Goal: Transaction & Acquisition: Purchase product/service

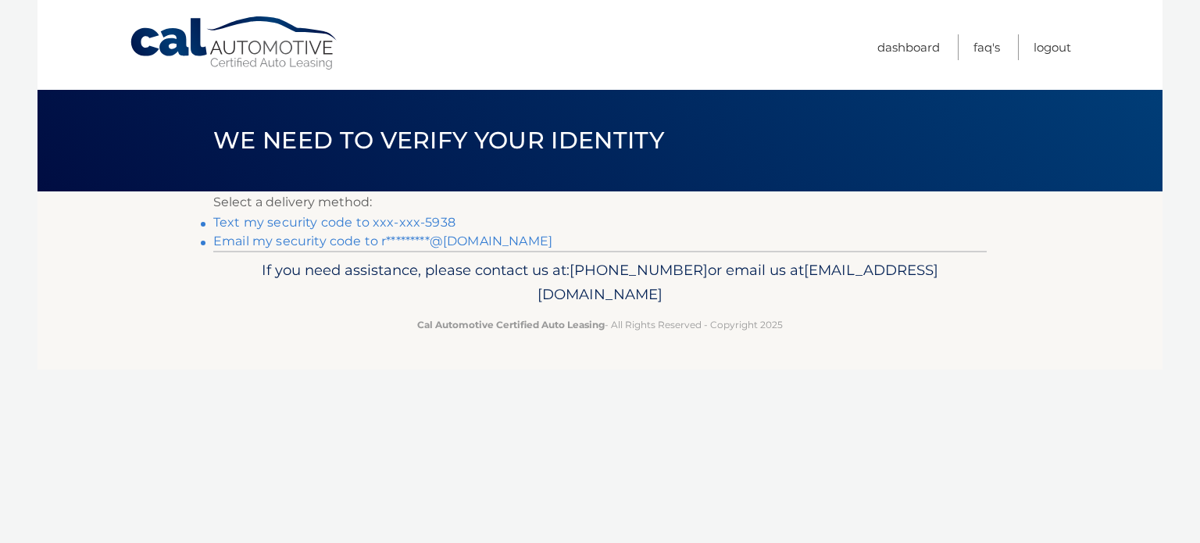
click at [264, 237] on link "Email my security code to r*********@gmail.com" at bounding box center [382, 241] width 339 height 15
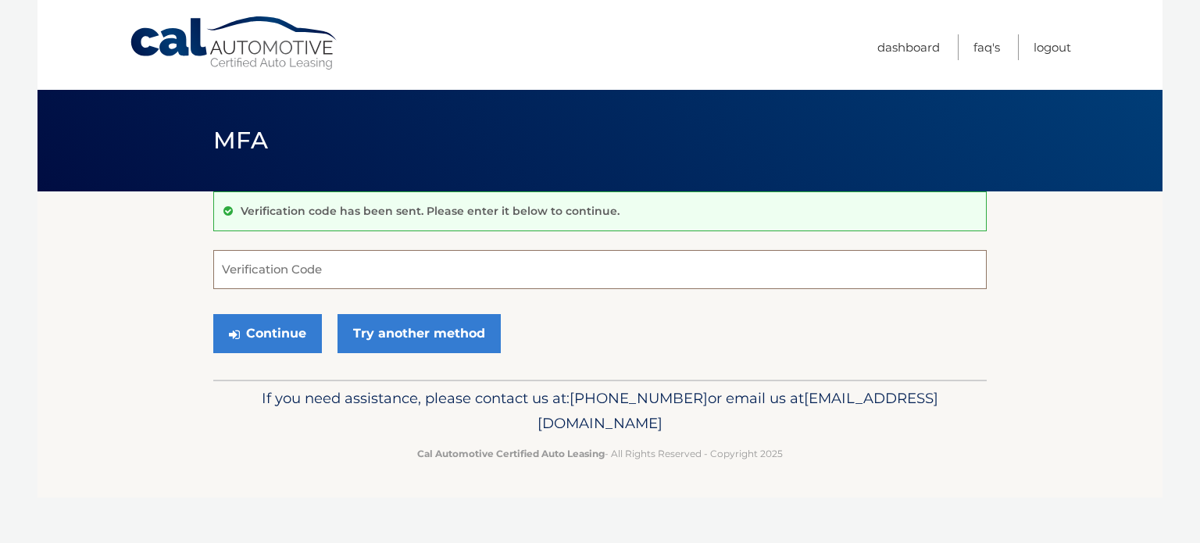
click at [423, 272] on input "Verification Code" at bounding box center [600, 269] width 774 height 39
type input "286926"
click at [288, 343] on button "Continue" at bounding box center [267, 333] width 109 height 39
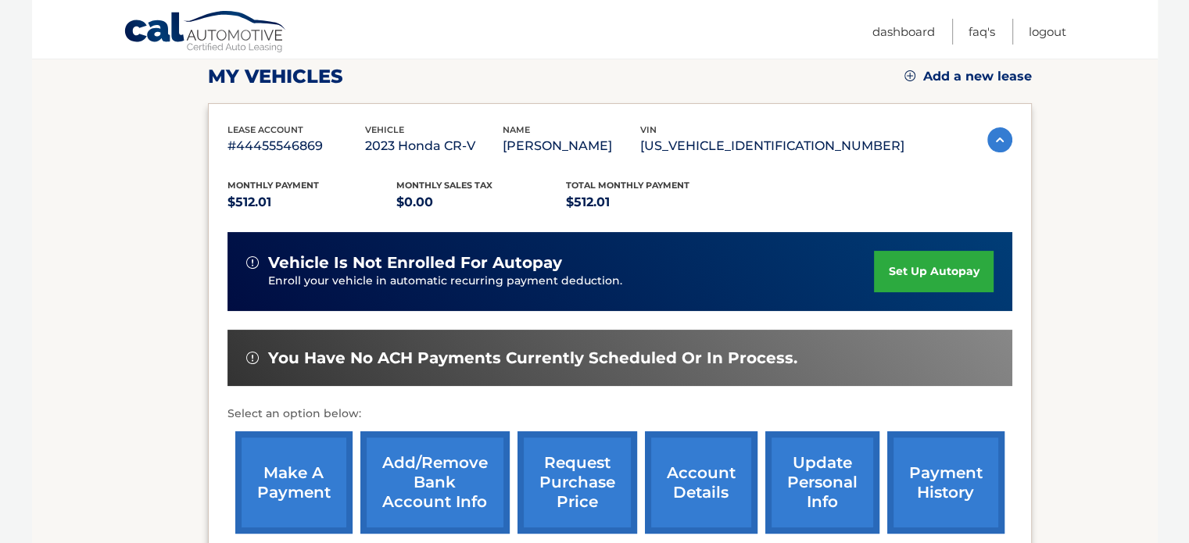
scroll to position [221, 0]
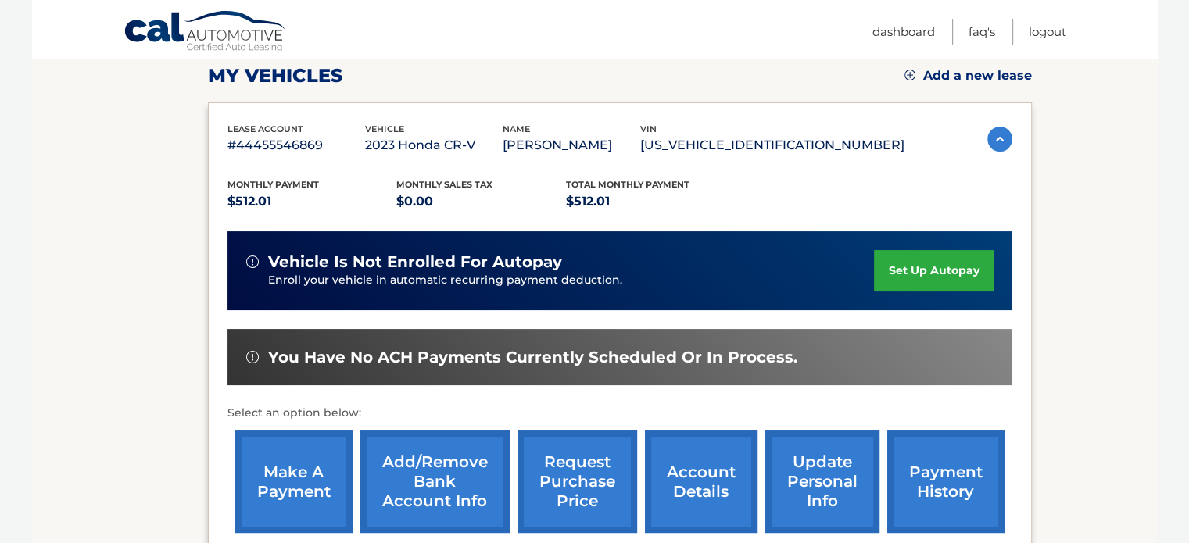
click at [302, 495] on link "make a payment" at bounding box center [293, 482] width 117 height 102
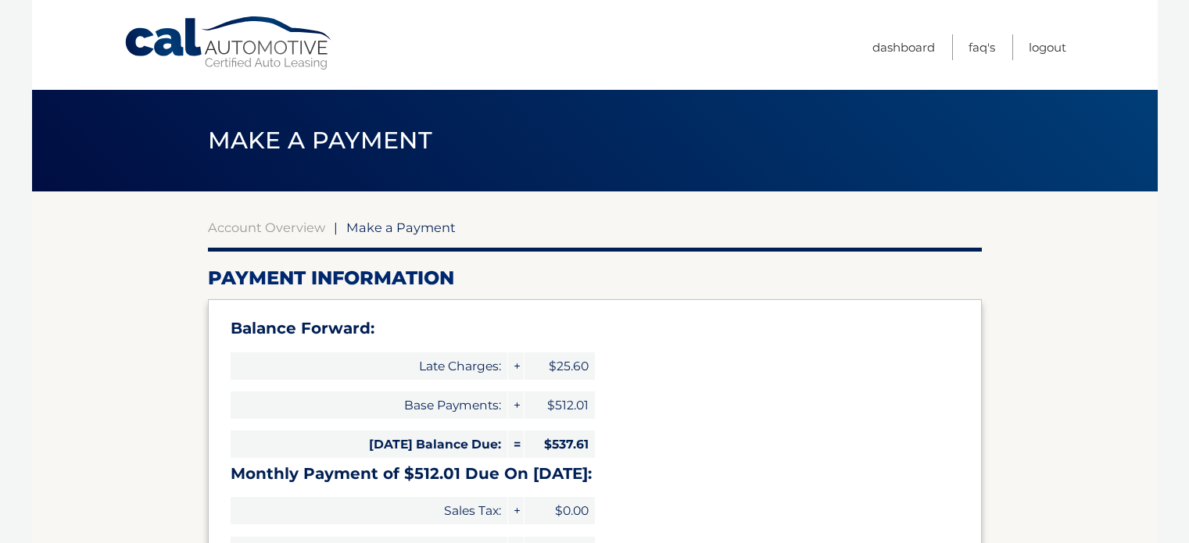
select select "ODI1MjNkZjktYWFlMC00MDE0LWJiNjQtMDgxN2M4MDNjNTFk"
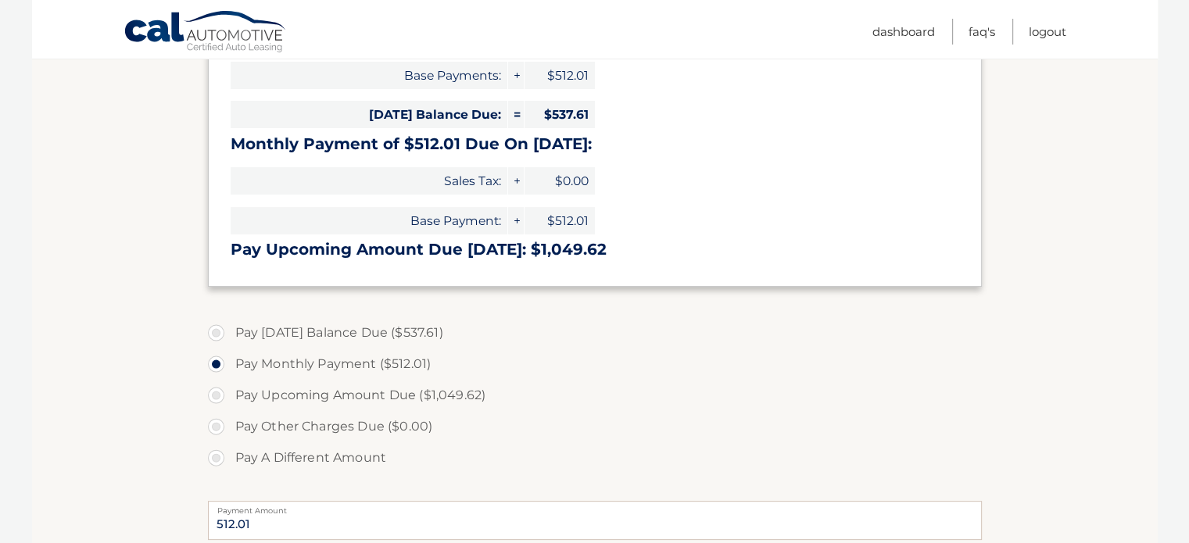
scroll to position [331, 0]
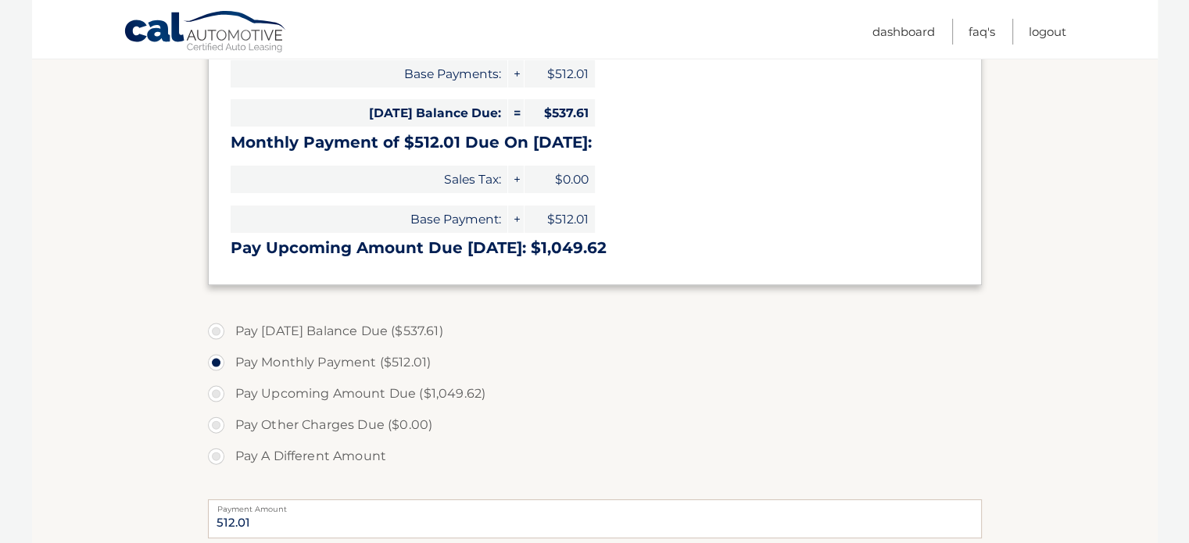
click at [219, 334] on label "Pay Today's Balance Due ($537.61)" at bounding box center [595, 331] width 774 height 31
click at [219, 334] on input "Pay Today's Balance Due ($537.61)" at bounding box center [222, 328] width 16 height 25
radio input "true"
type input "537.61"
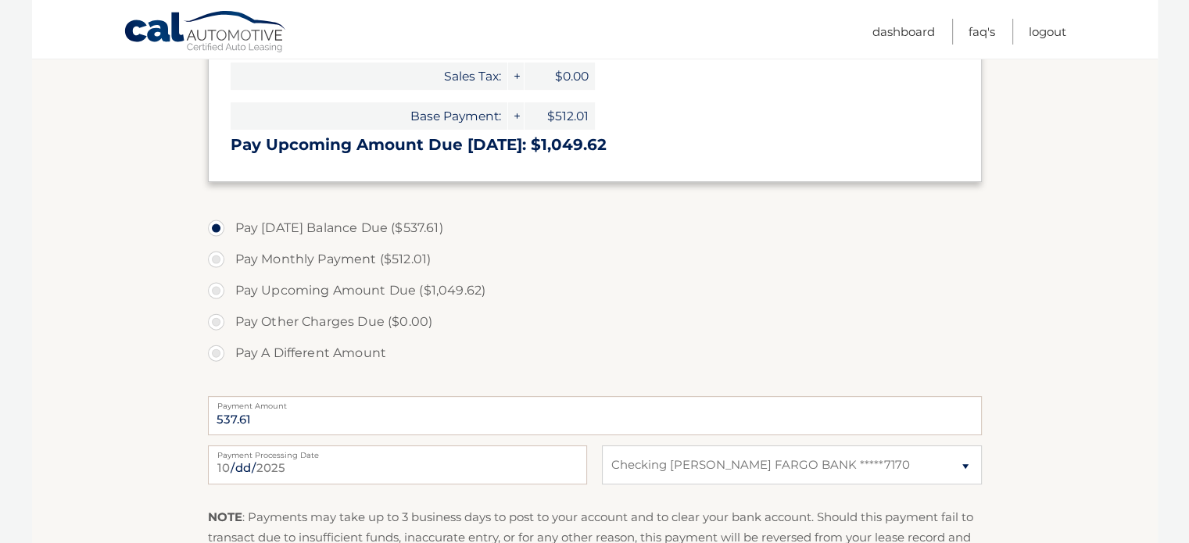
scroll to position [440, 0]
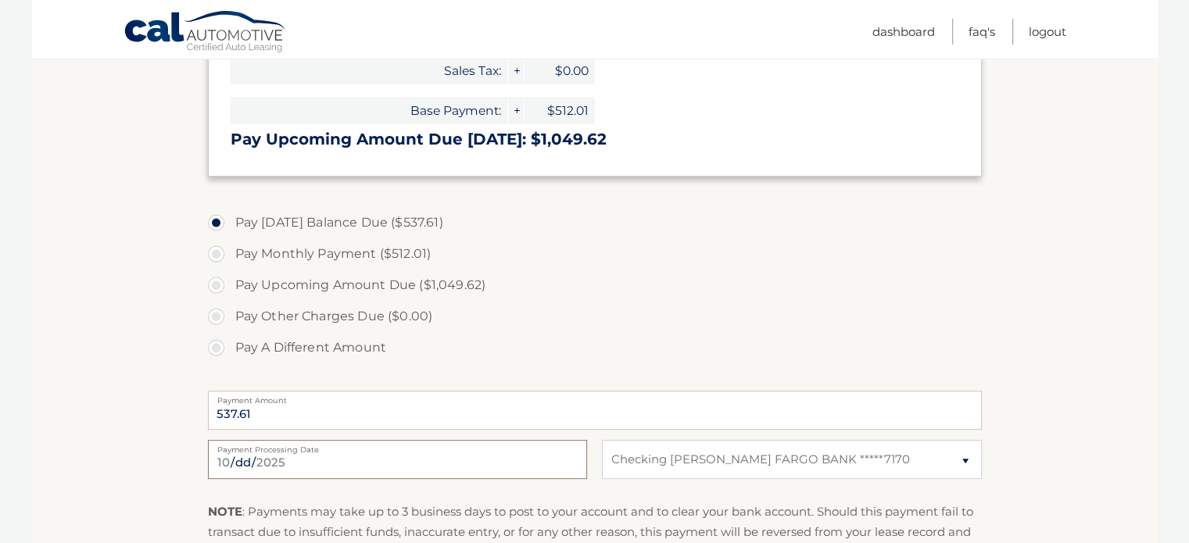
click at [347, 467] on input "2025-10-07" at bounding box center [397, 459] width 379 height 39
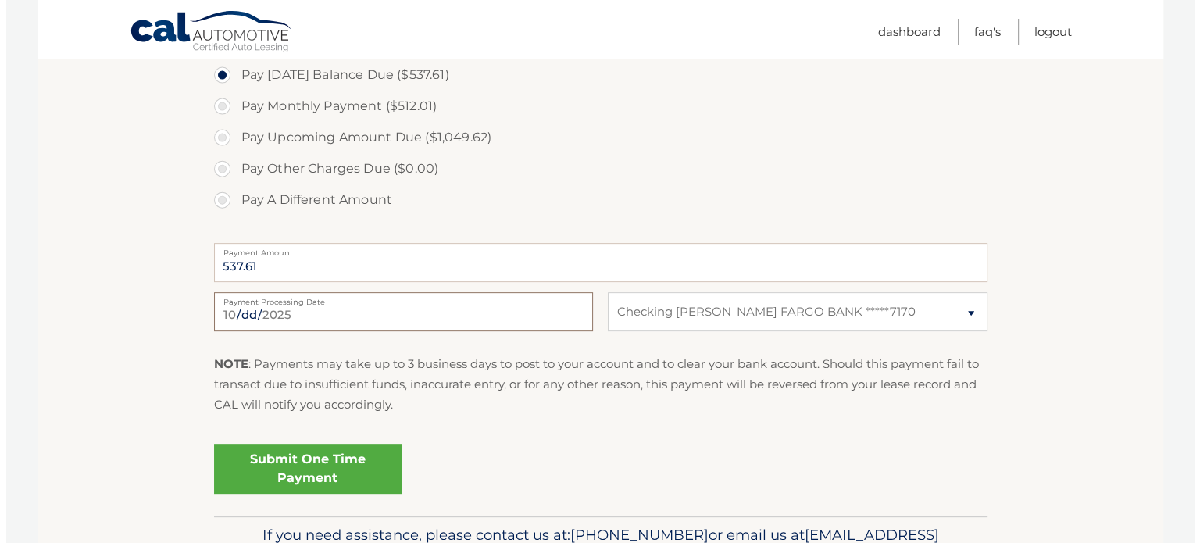
scroll to position [588, 0]
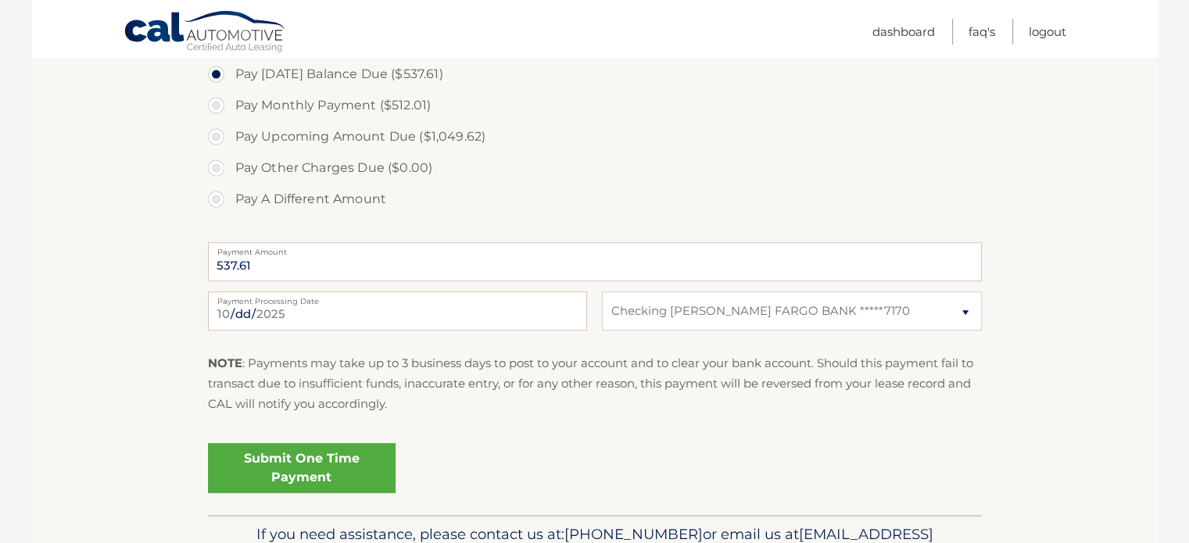
click at [327, 469] on link "Submit One Time Payment" at bounding box center [302, 468] width 188 height 50
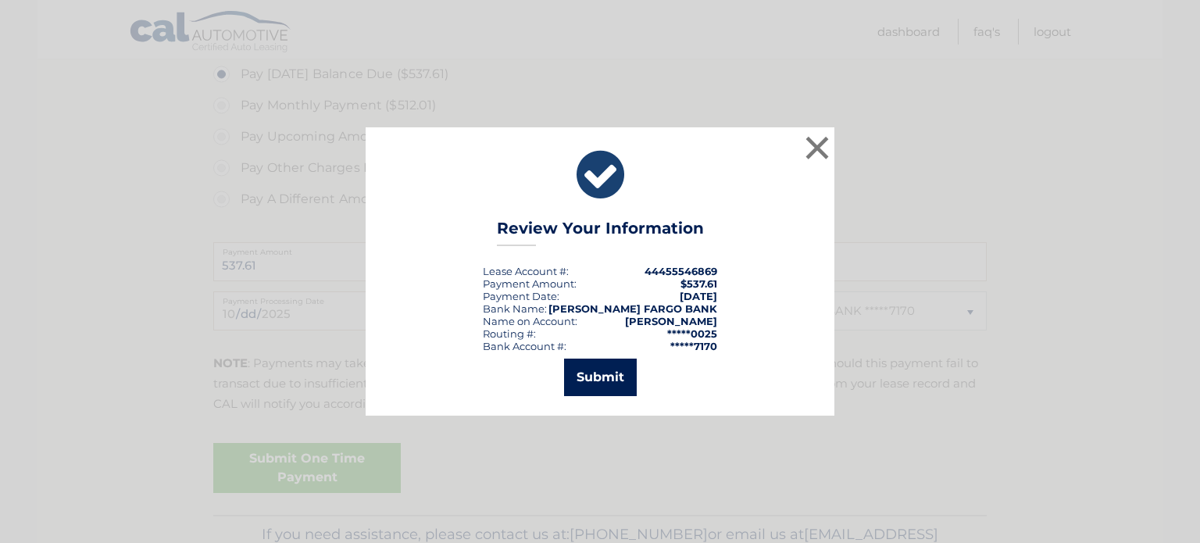
click at [592, 374] on button "Submit" at bounding box center [600, 378] width 73 height 38
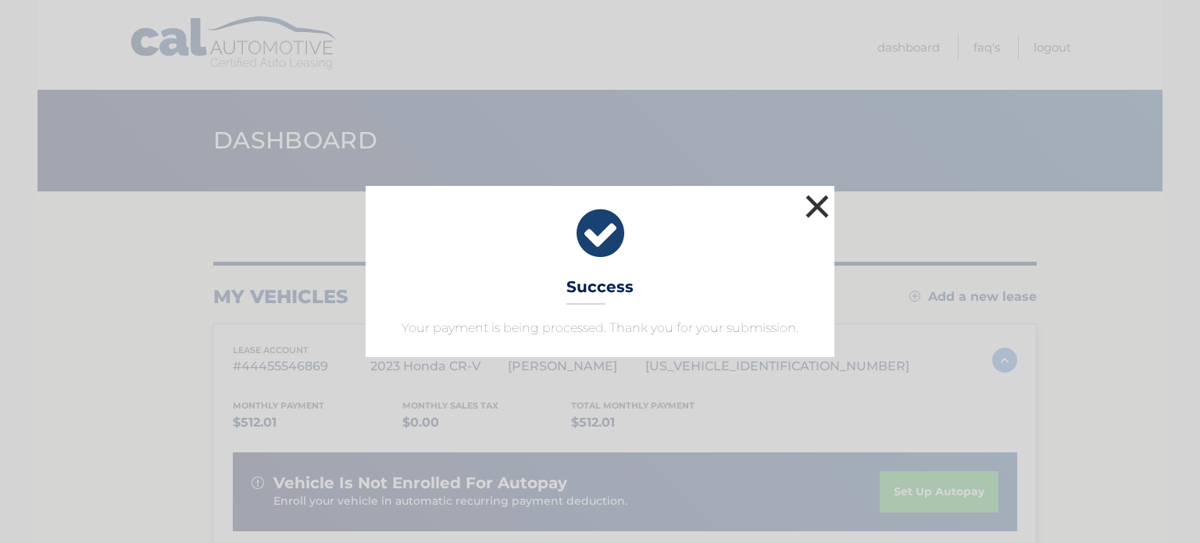
click at [817, 206] on button "×" at bounding box center [817, 206] width 31 height 31
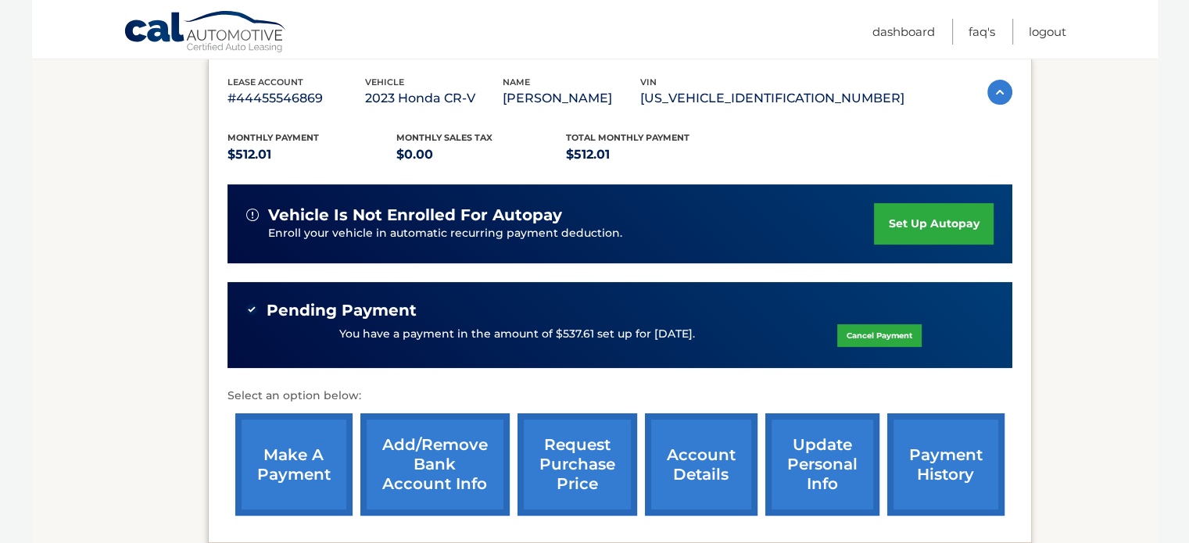
scroll to position [308, 0]
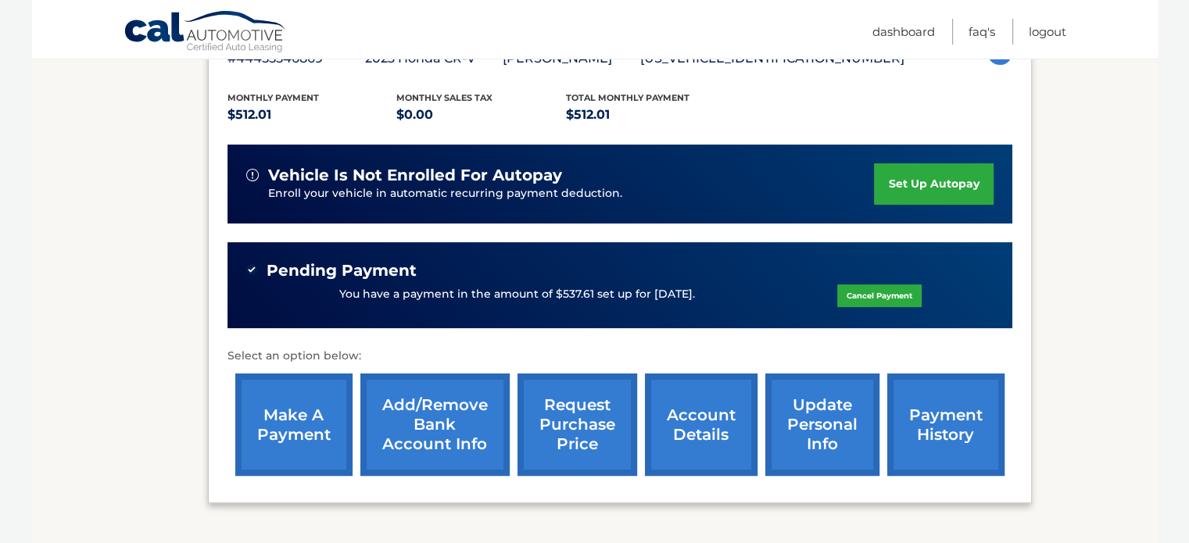
click at [299, 436] on link "make a payment" at bounding box center [293, 425] width 117 height 102
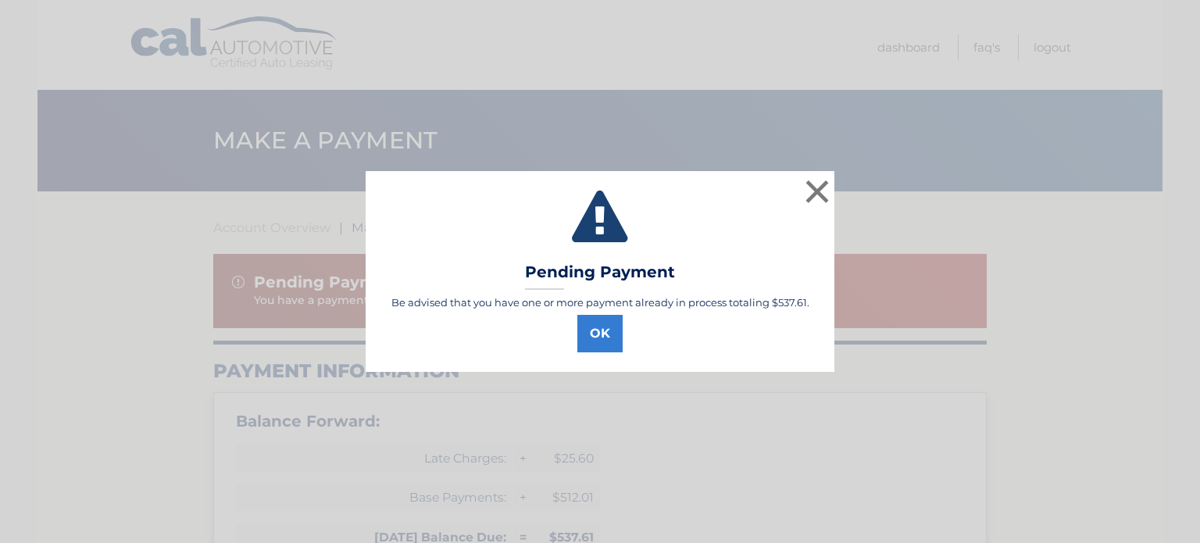
select select "ODI1MjNkZjktYWFlMC00MDE0LWJiNjQtMDgxN2M4MDNjNTFk"
click at [600, 338] on button "OK" at bounding box center [599, 334] width 45 height 38
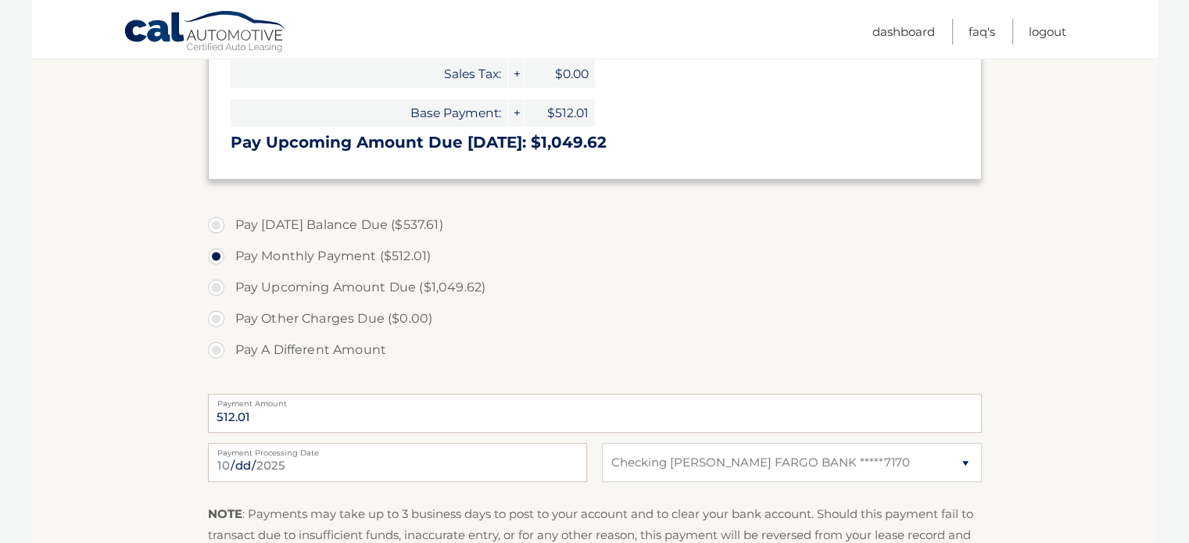
scroll to position [536, 0]
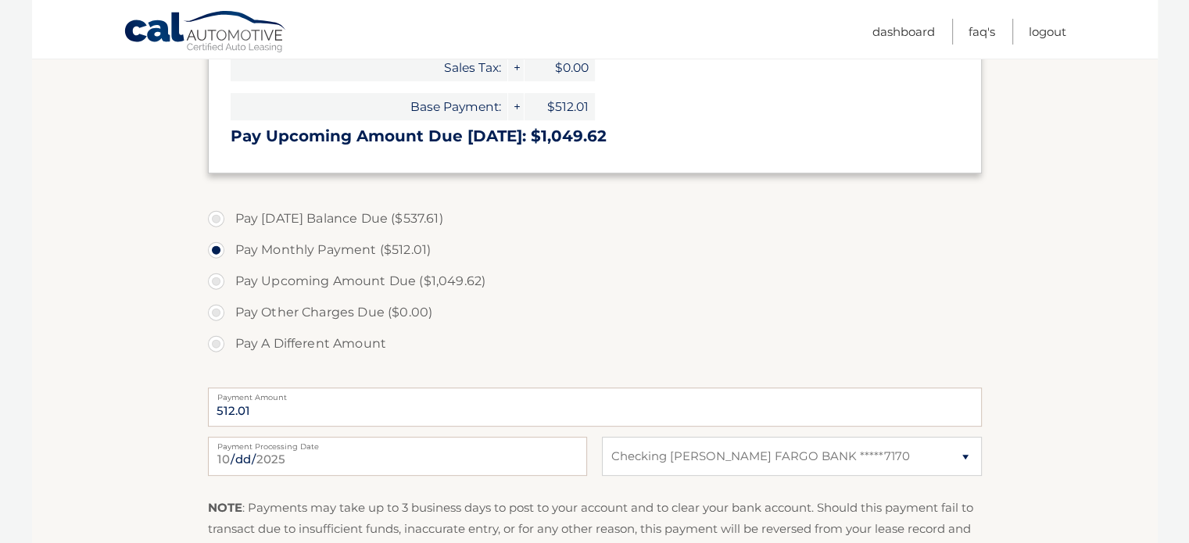
click at [287, 472] on input "2025-10-07" at bounding box center [397, 456] width 379 height 39
type input "2025-10-27"
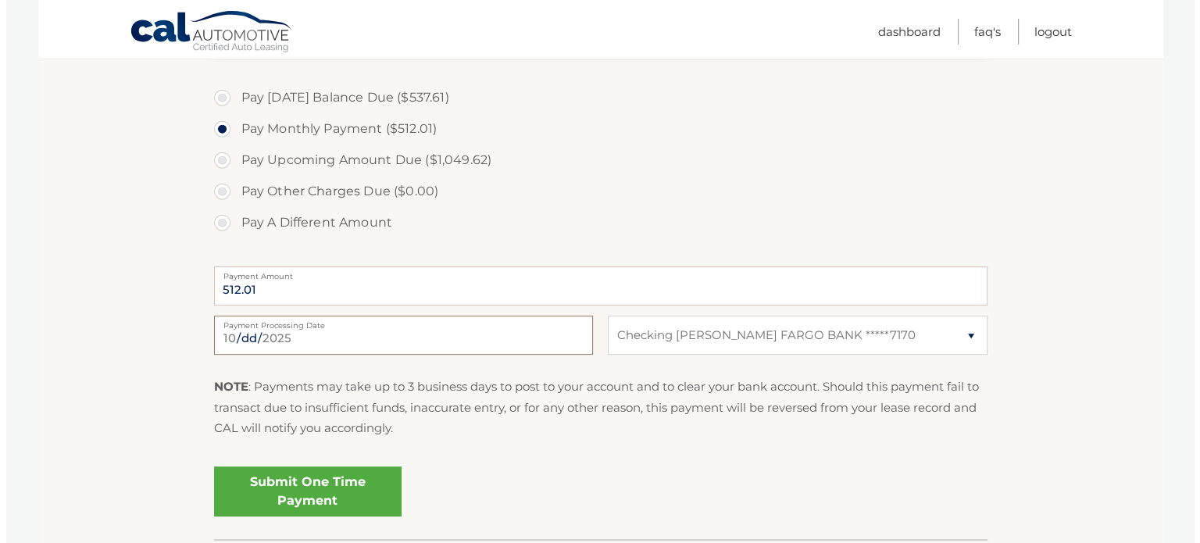
scroll to position [666, 0]
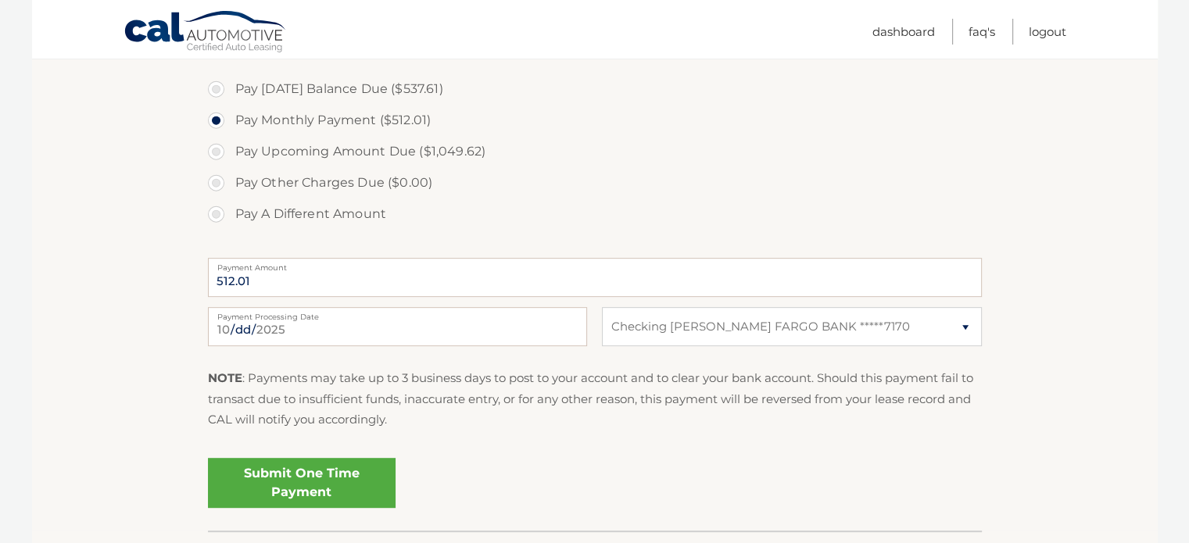
click at [318, 489] on link "Submit One Time Payment" at bounding box center [302, 483] width 188 height 50
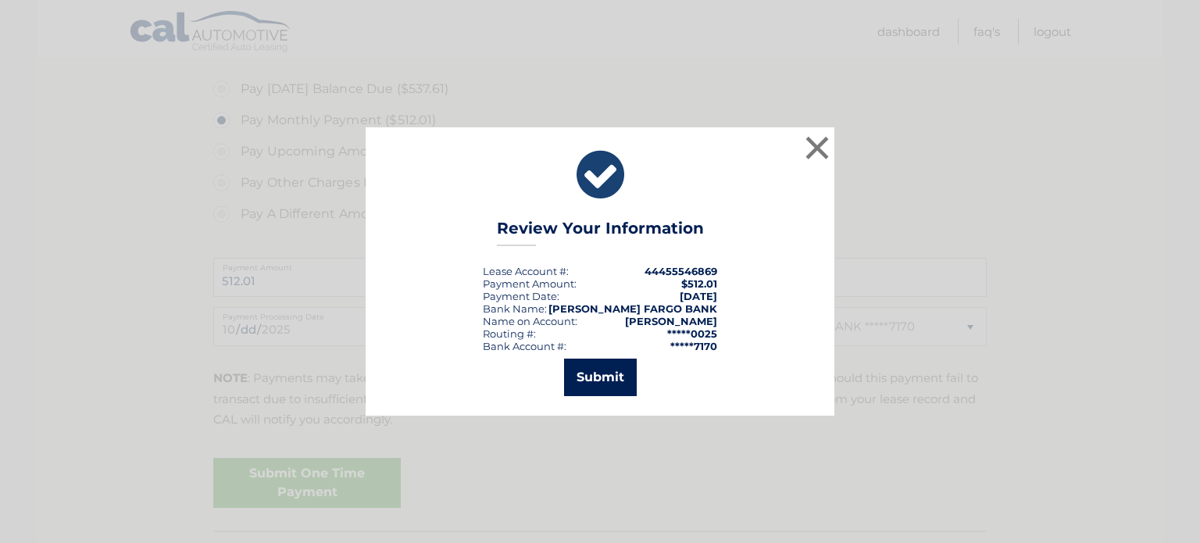
click at [596, 381] on button "Submit" at bounding box center [600, 378] width 73 height 38
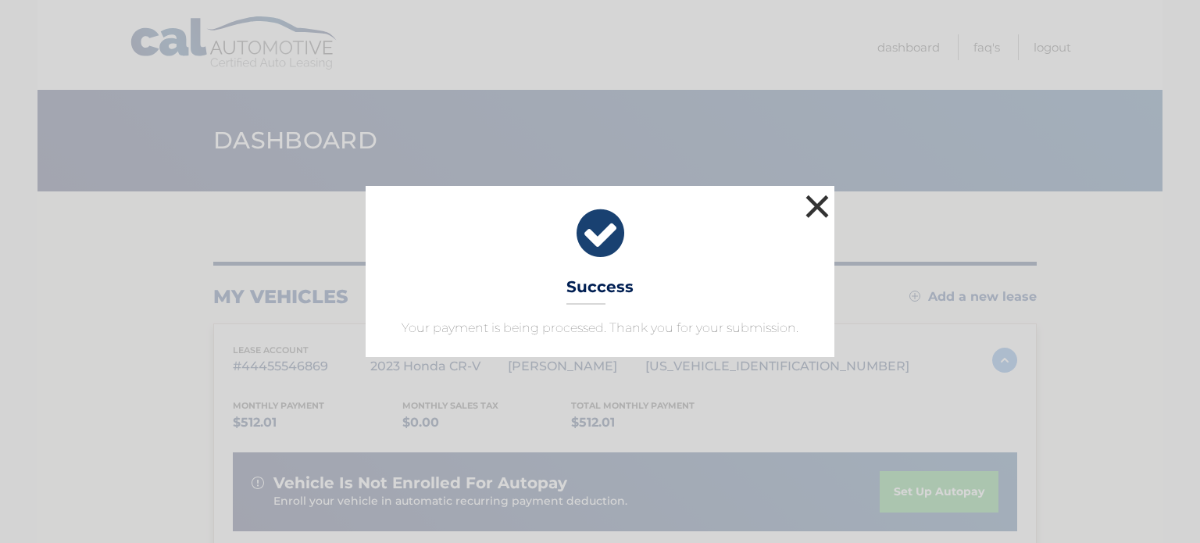
click at [813, 212] on button "×" at bounding box center [817, 206] width 31 height 31
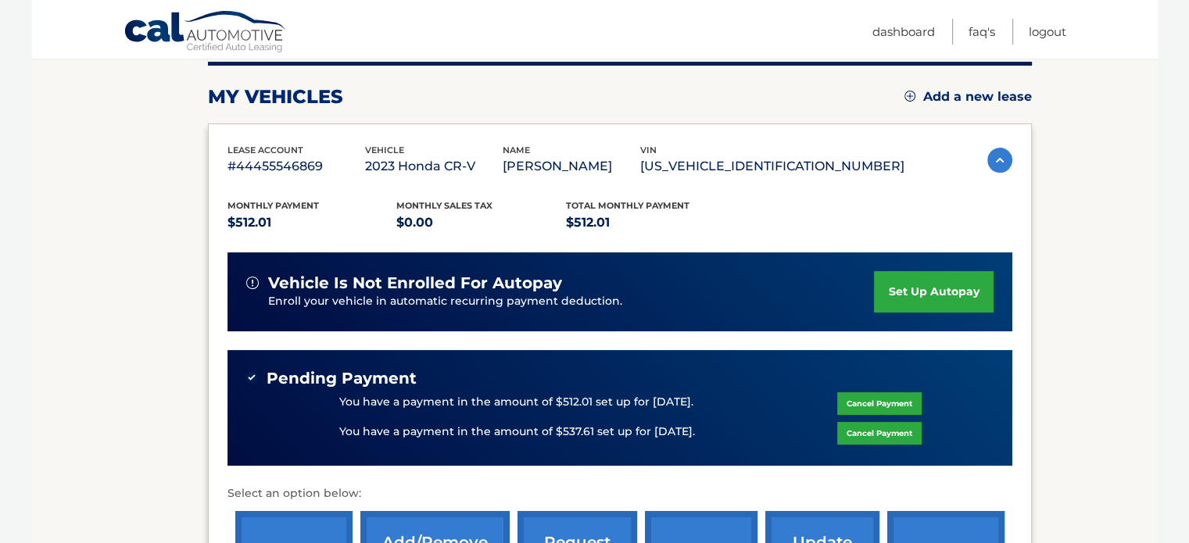
scroll to position [202, 0]
